Goal: Transaction & Acquisition: Purchase product/service

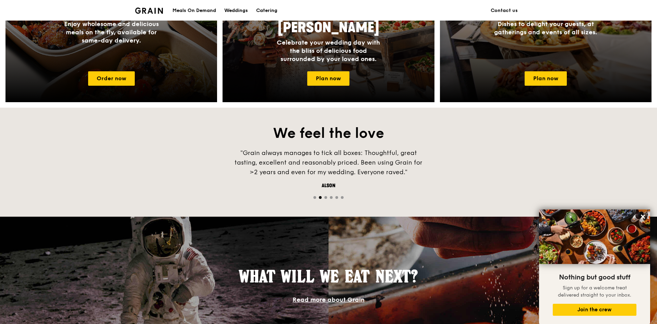
scroll to position [206, 0]
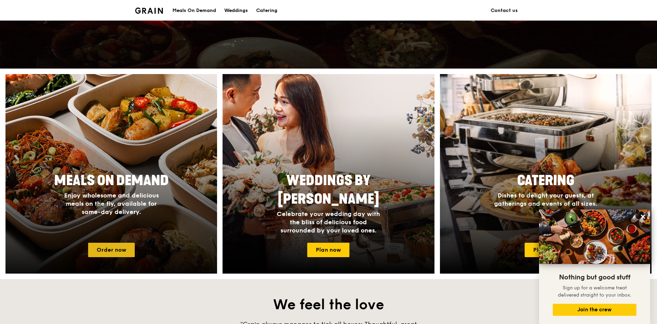
click at [125, 253] on link "Order now" at bounding box center [111, 250] width 47 height 14
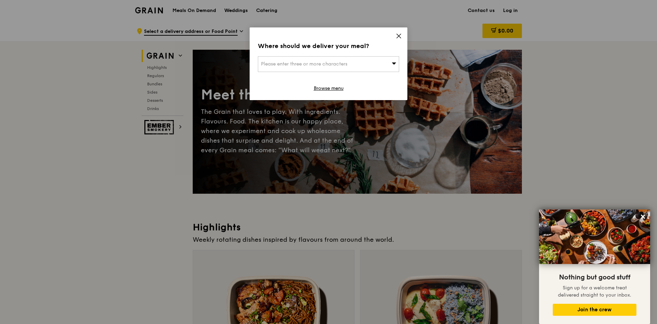
click at [399, 36] on icon at bounding box center [399, 36] width 4 height 4
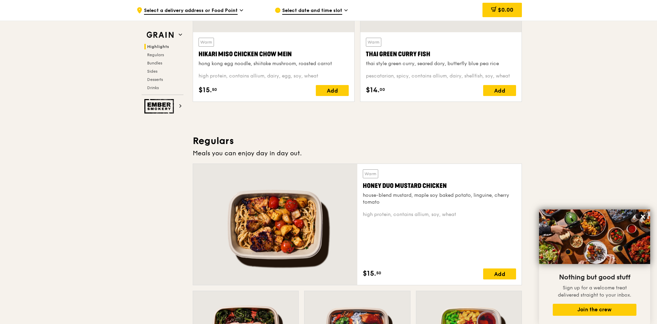
scroll to position [377, 0]
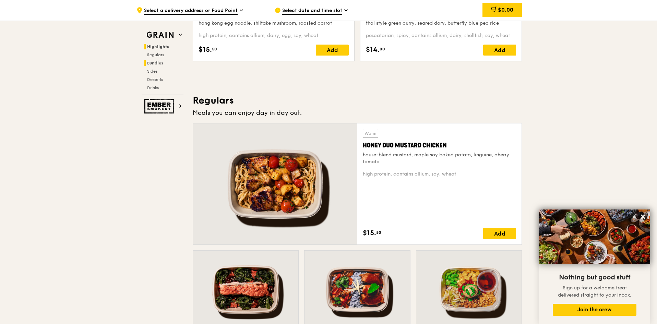
click at [159, 62] on span "Bundles" at bounding box center [155, 63] width 16 height 5
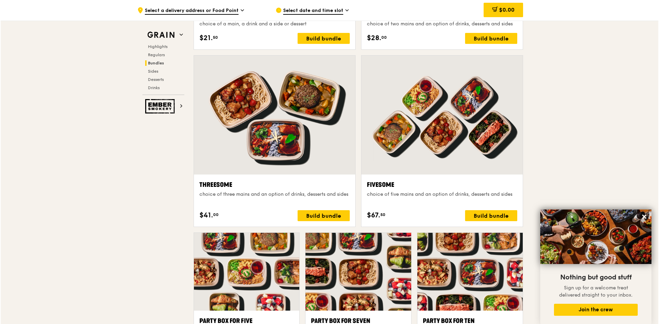
scroll to position [1015, 0]
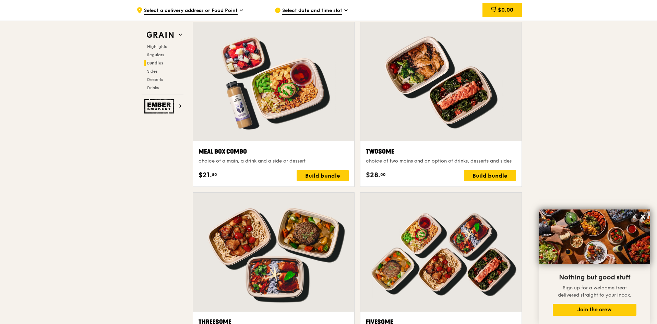
click at [421, 64] on div at bounding box center [440, 81] width 161 height 119
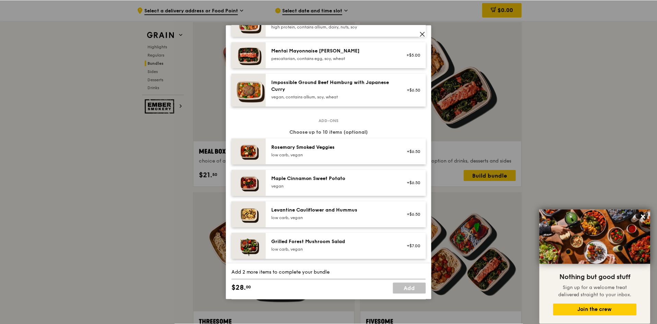
scroll to position [274, 0]
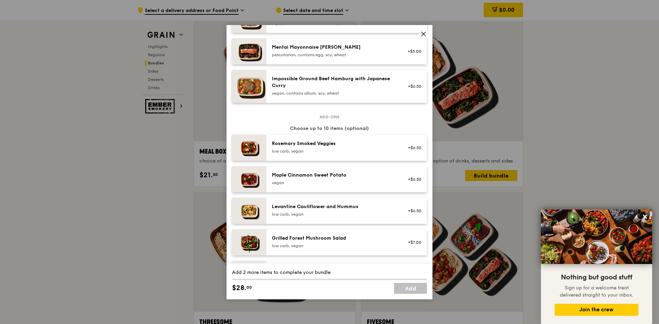
drag, startPoint x: 424, startPoint y: 34, endPoint x: 425, endPoint y: 15, distance: 18.6
click at [424, 34] on icon at bounding box center [423, 34] width 6 height 6
